Goal: Information Seeking & Learning: Learn about a topic

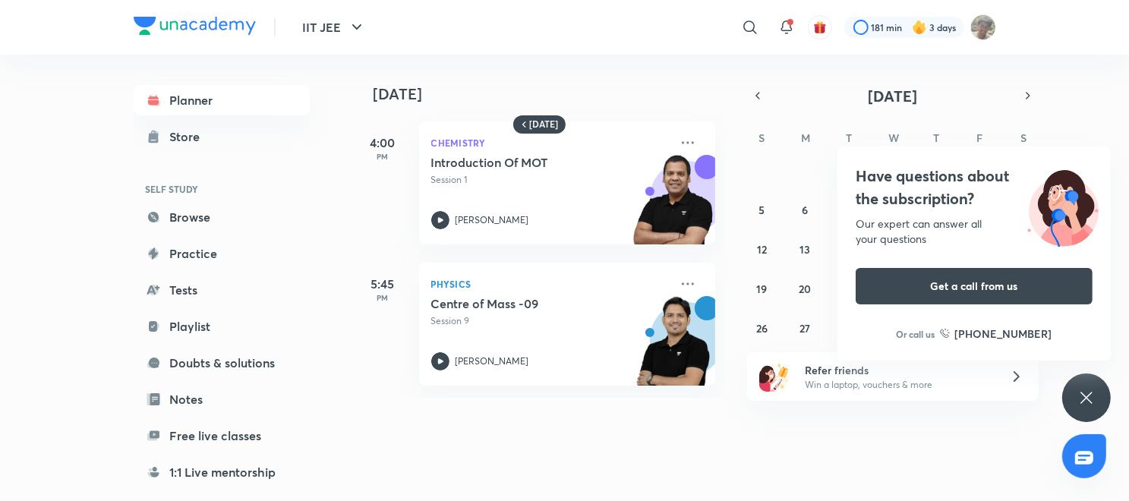
click at [1085, 407] on div "Have questions about the subscription? Our expert can answer all your questions…" at bounding box center [1086, 398] width 49 height 49
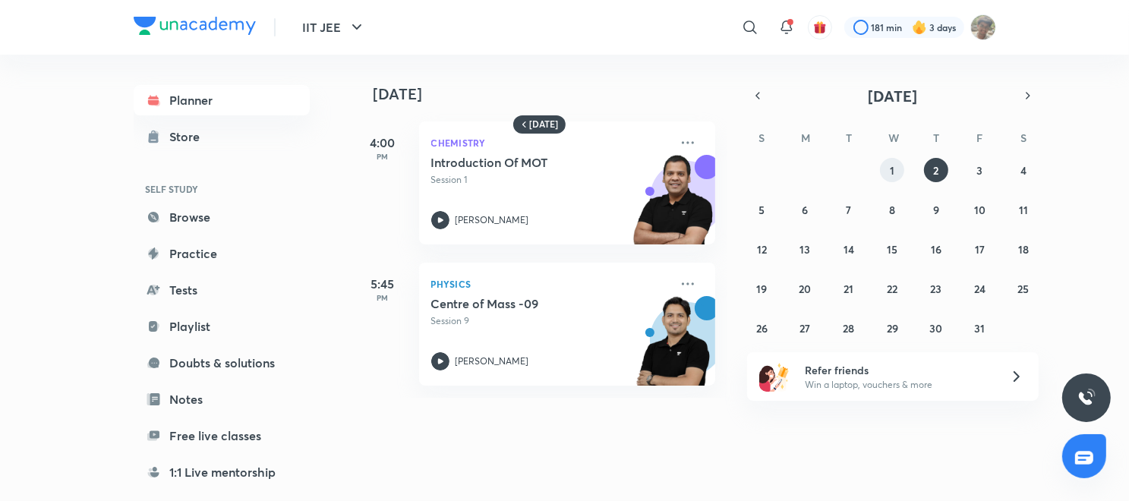
click at [888, 161] on button "1" at bounding box center [892, 170] width 24 height 24
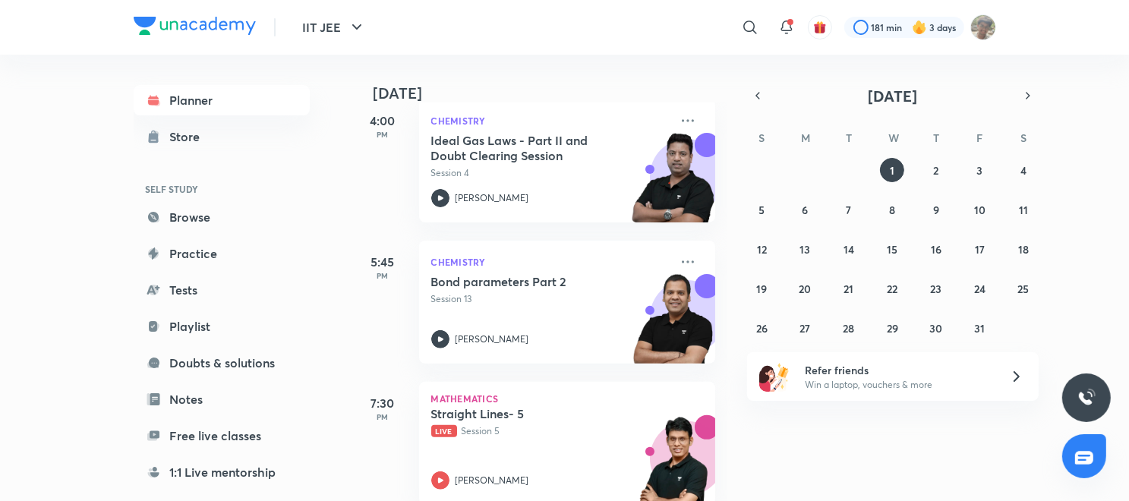
scroll to position [550, 0]
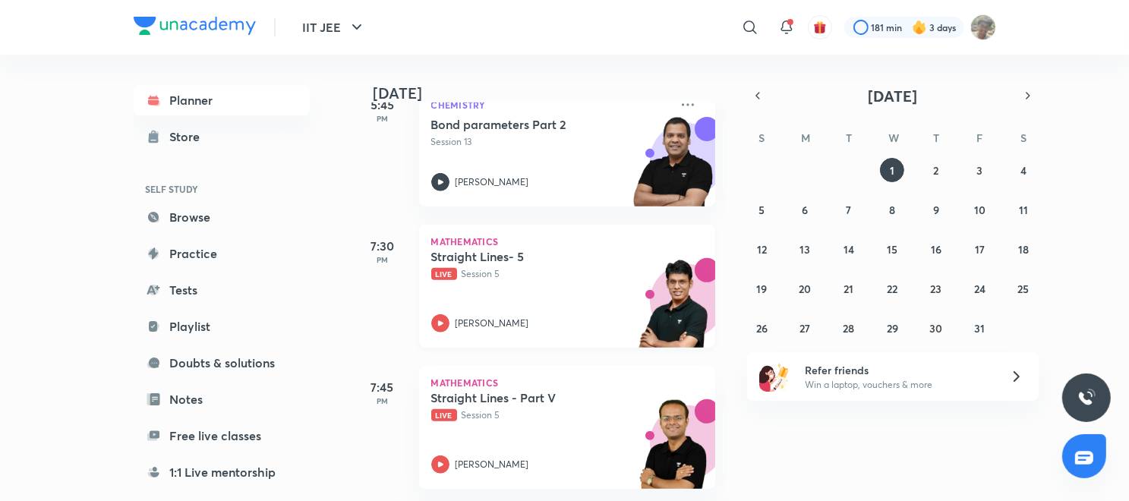
click at [643, 225] on div "Mathematics Straight Lines- 5 Live Session 5 [PERSON_NAME]" at bounding box center [567, 286] width 296 height 123
click at [756, 95] on icon "button" at bounding box center [757, 96] width 3 height 6
click at [804, 323] on abbr "29" at bounding box center [805, 328] width 11 height 14
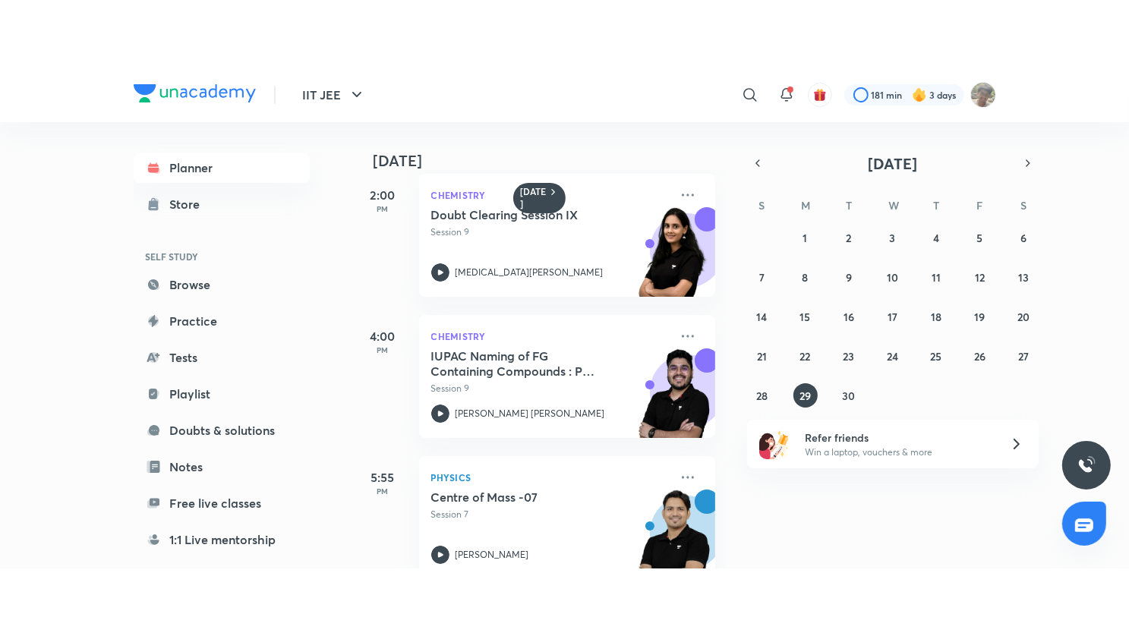
scroll to position [339, 0]
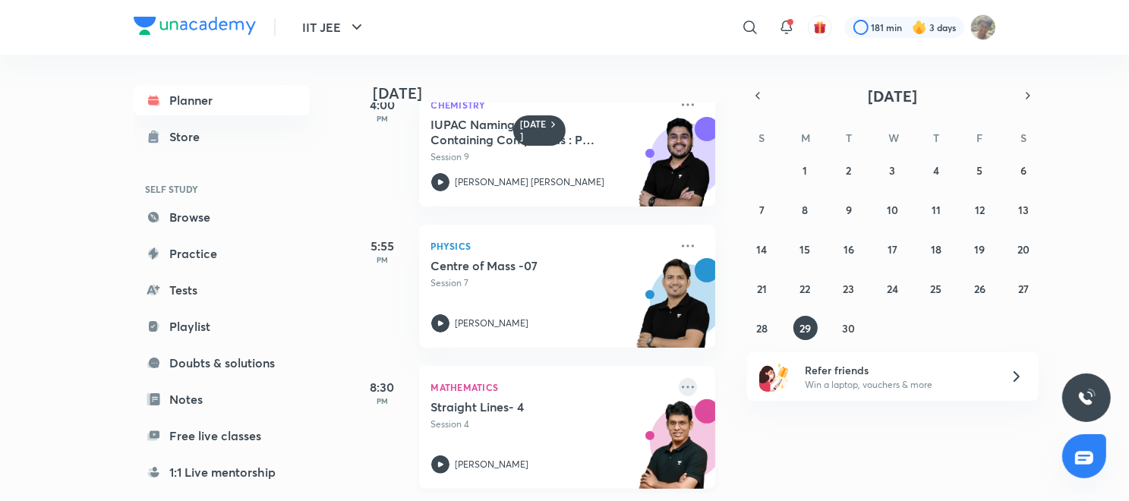
click at [679, 378] on icon at bounding box center [688, 387] width 18 height 18
click at [981, 438] on div "[DATE] 7:00 AM Chemistry Doubt Clearing Session XIX Session 19 [MEDICAL_DATA][P…" at bounding box center [739, 278] width 775 height 447
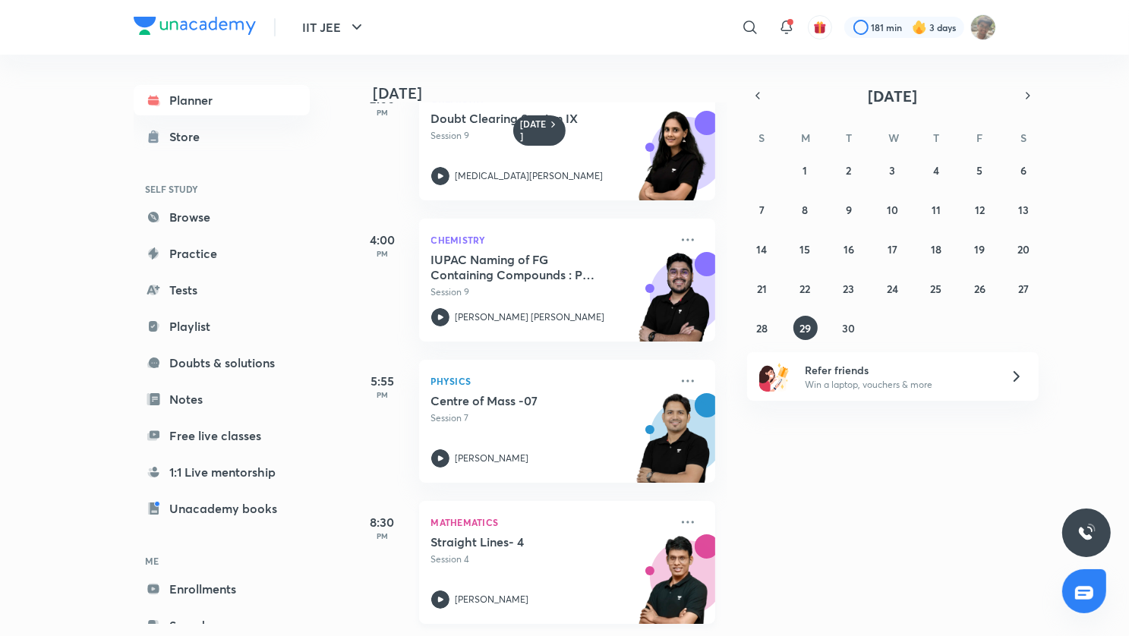
click at [679, 500] on div "Mathematics Straight Lines- 4 Session 4 [PERSON_NAME]" at bounding box center [567, 562] width 296 height 123
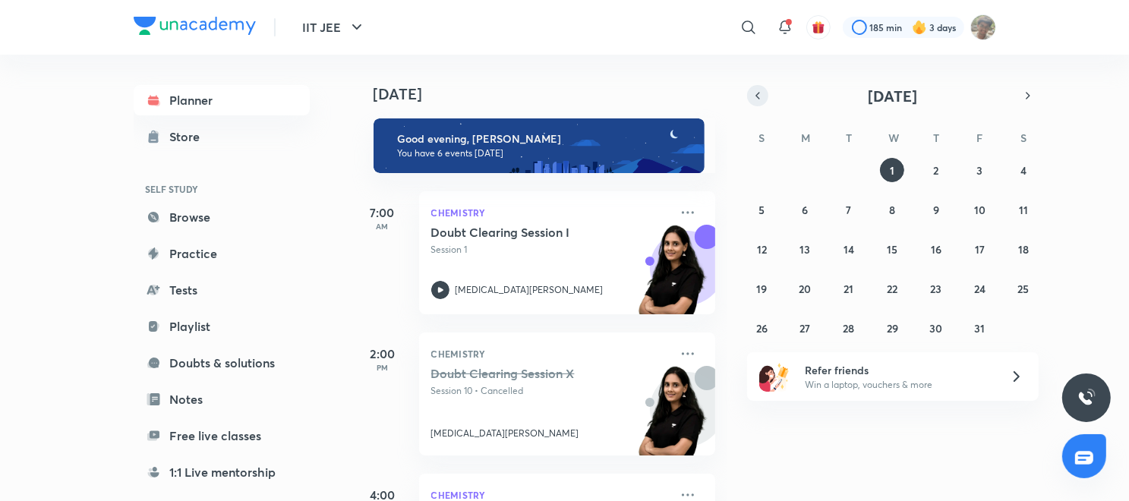
click at [753, 103] on button "button" at bounding box center [757, 95] width 21 height 21
click at [985, 289] on abbr "26" at bounding box center [979, 289] width 11 height 14
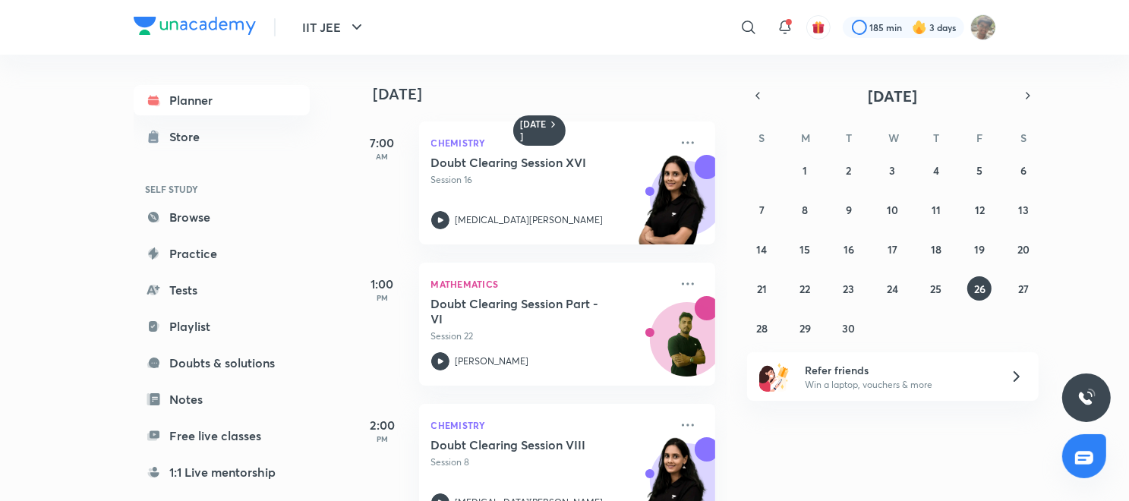
scroll to position [339, 0]
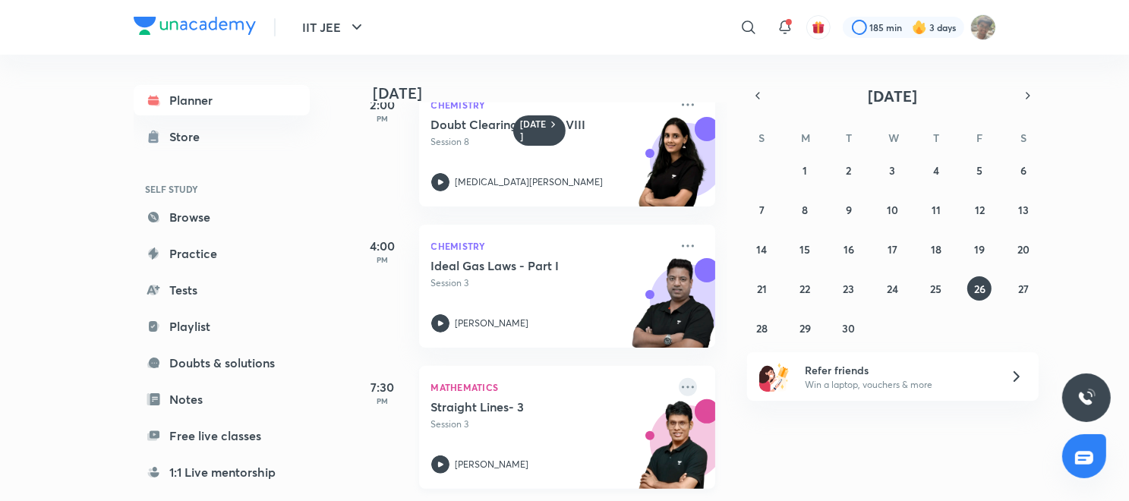
click at [679, 378] on icon at bounding box center [688, 387] width 18 height 18
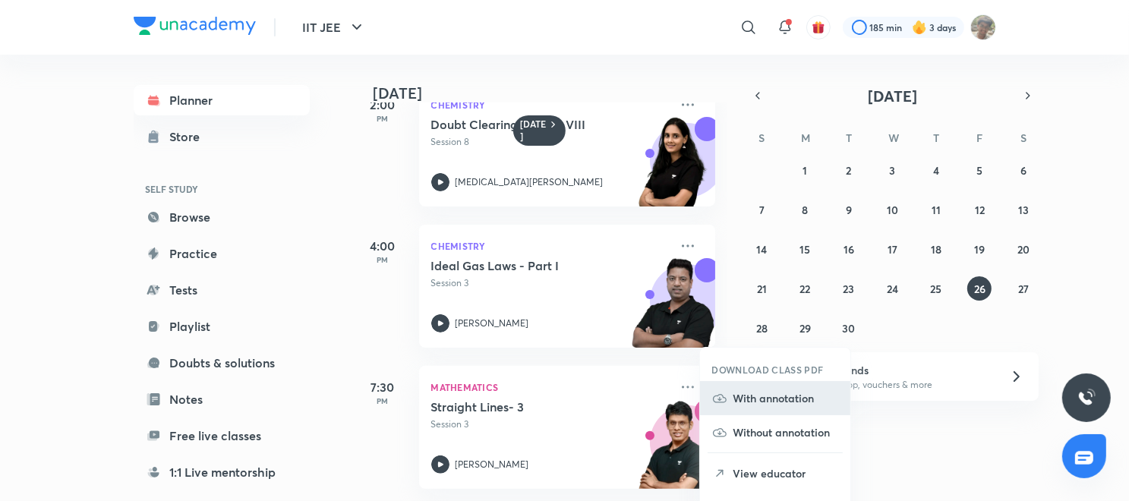
click at [757, 406] on li "With annotation" at bounding box center [775, 398] width 150 height 34
